Goal: Find specific page/section: Find specific page/section

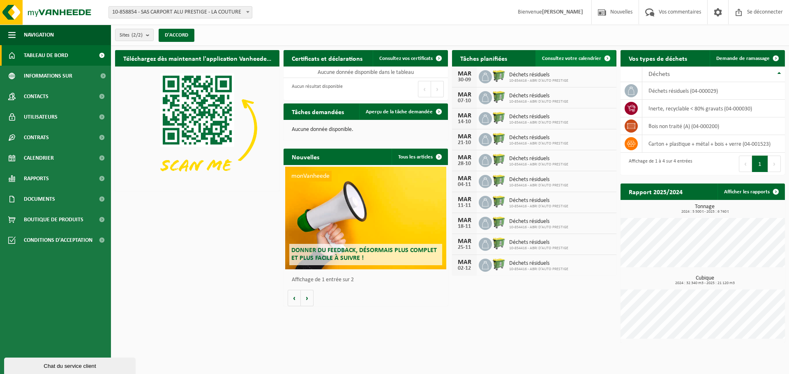
click at [572, 58] on font "Consultez votre calendrier" at bounding box center [571, 58] width 59 height 5
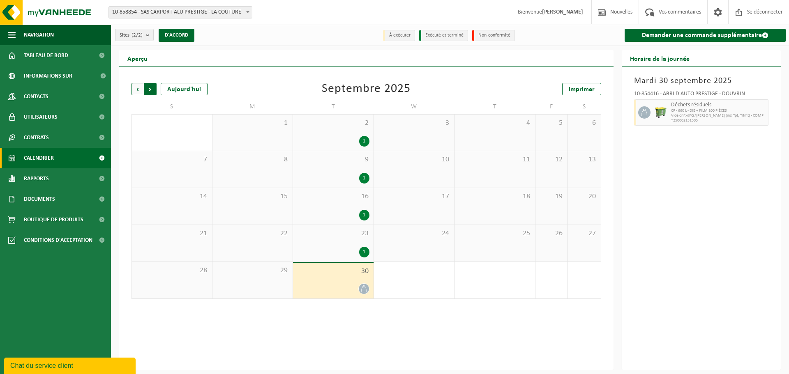
click at [134, 89] on span "Précédent" at bounding box center [138, 89] width 12 height 12
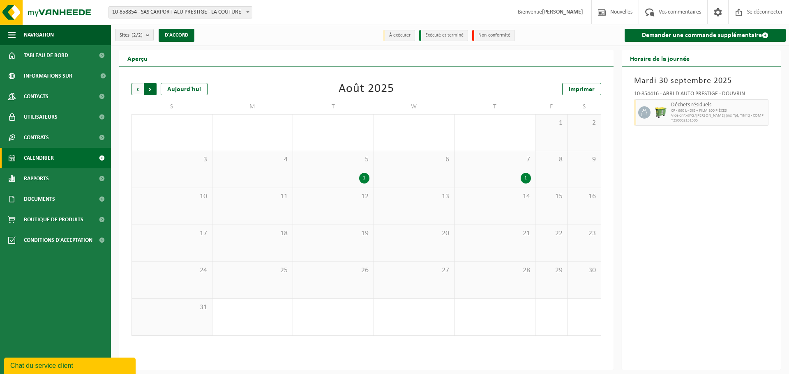
click at [140, 90] on span "Précédent" at bounding box center [138, 89] width 12 height 12
click at [154, 88] on span "Suivant" at bounding box center [150, 89] width 12 height 12
click at [136, 91] on span "Précédent" at bounding box center [138, 89] width 12 height 12
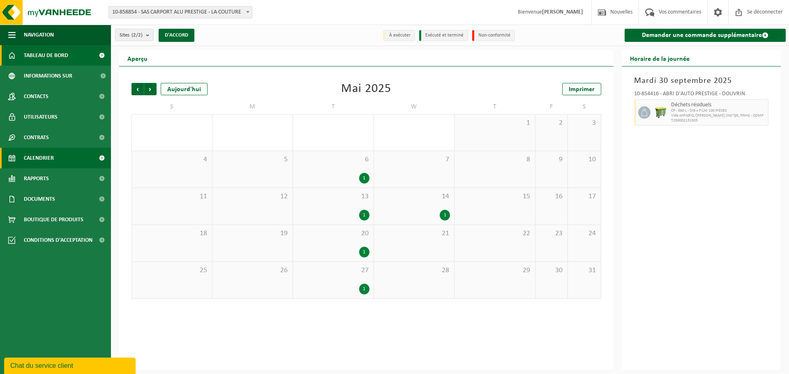
click at [39, 55] on font "Tableau de bord" at bounding box center [46, 56] width 44 height 6
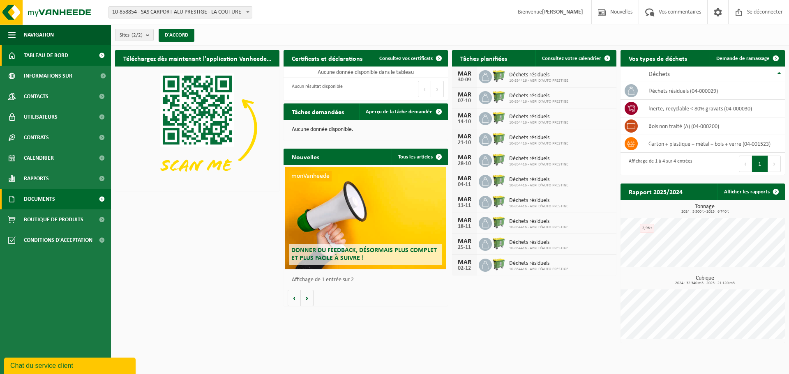
click at [46, 198] on font "Documents" at bounding box center [39, 199] width 31 height 6
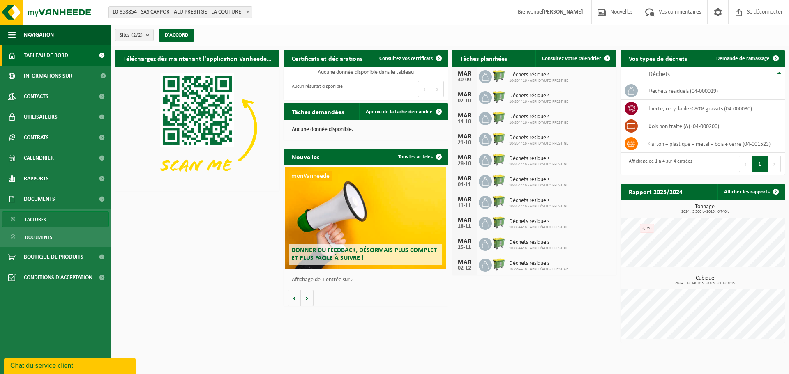
click at [32, 224] on span "Factures" at bounding box center [35, 220] width 21 height 16
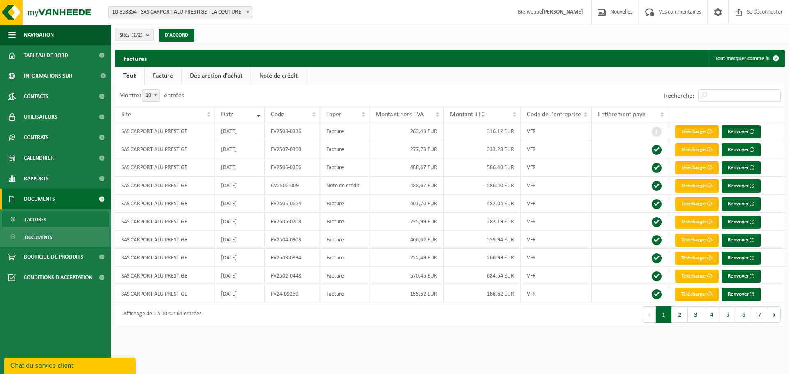
drag, startPoint x: 564, startPoint y: 341, endPoint x: 546, endPoint y: 346, distance: 18.6
click at [564, 341] on html "Site: 10-858854 - SAS CARPORT ALU PRESTIGE - LA COUTURE 10-854416 - ABRI D'AUTO…" at bounding box center [394, 187] width 789 height 374
